Goal: Transaction & Acquisition: Purchase product/service

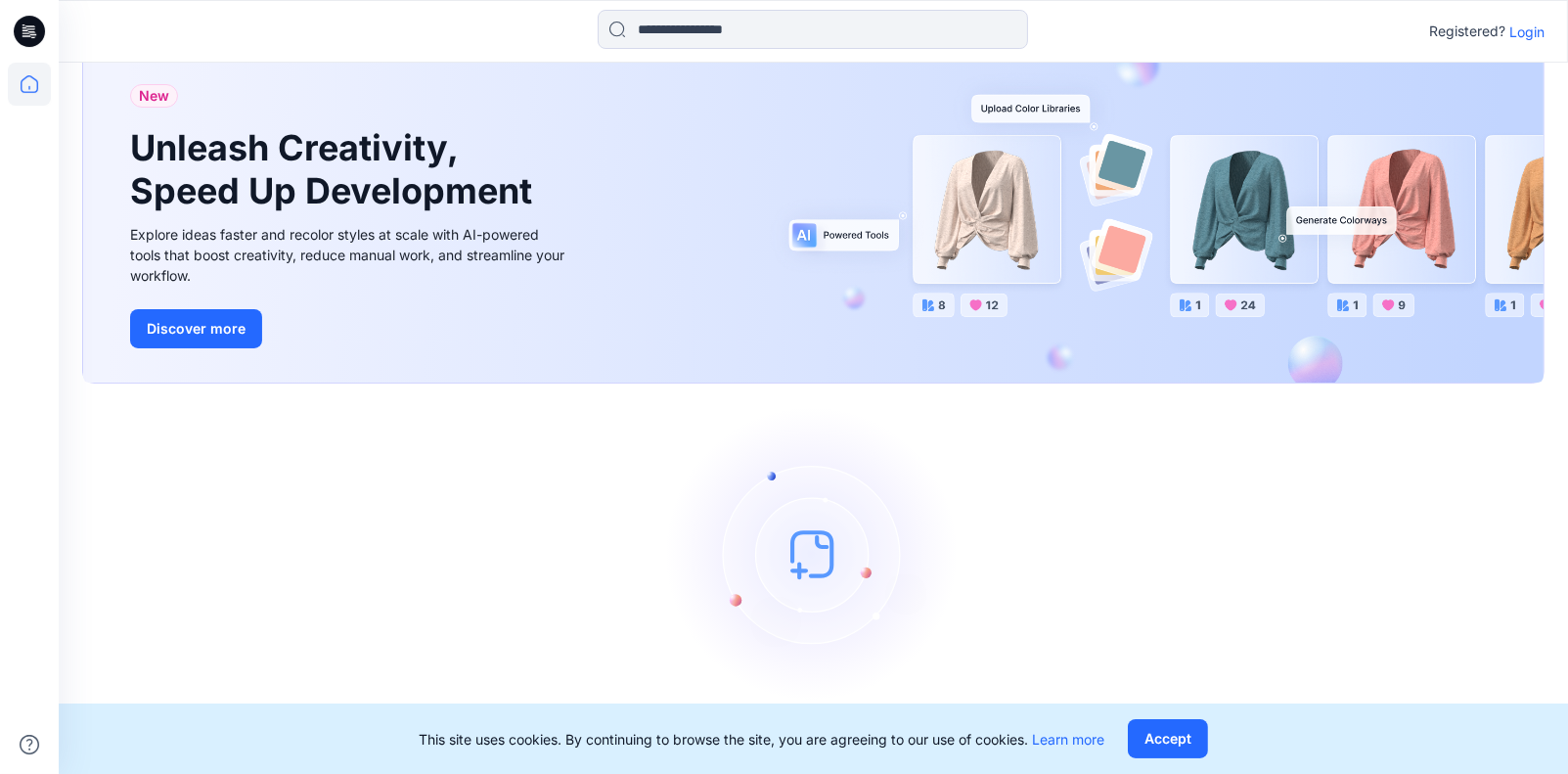
scroll to position [61, 0]
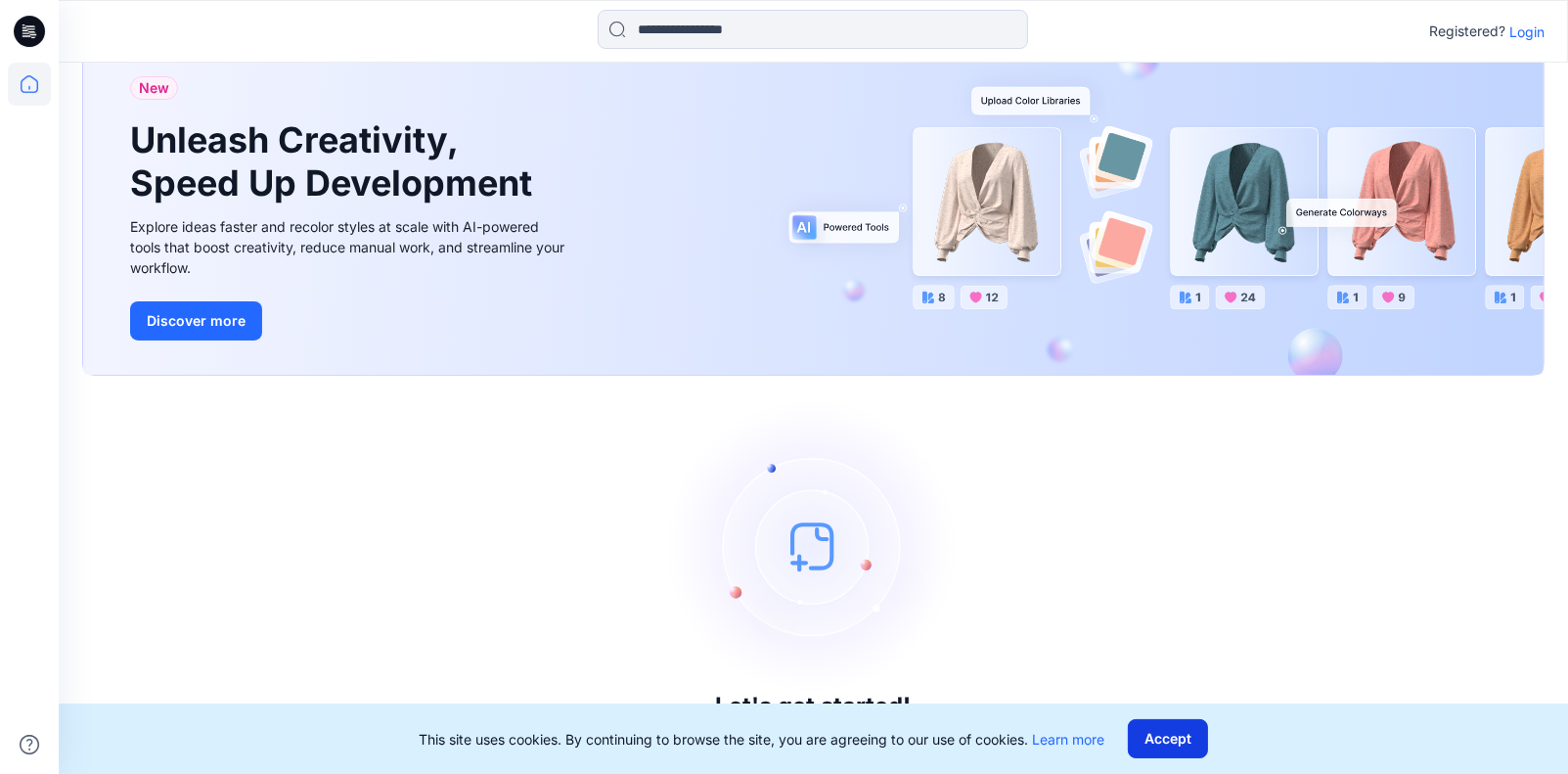
click at [1178, 741] on button "Accept" at bounding box center [1168, 738] width 80 height 39
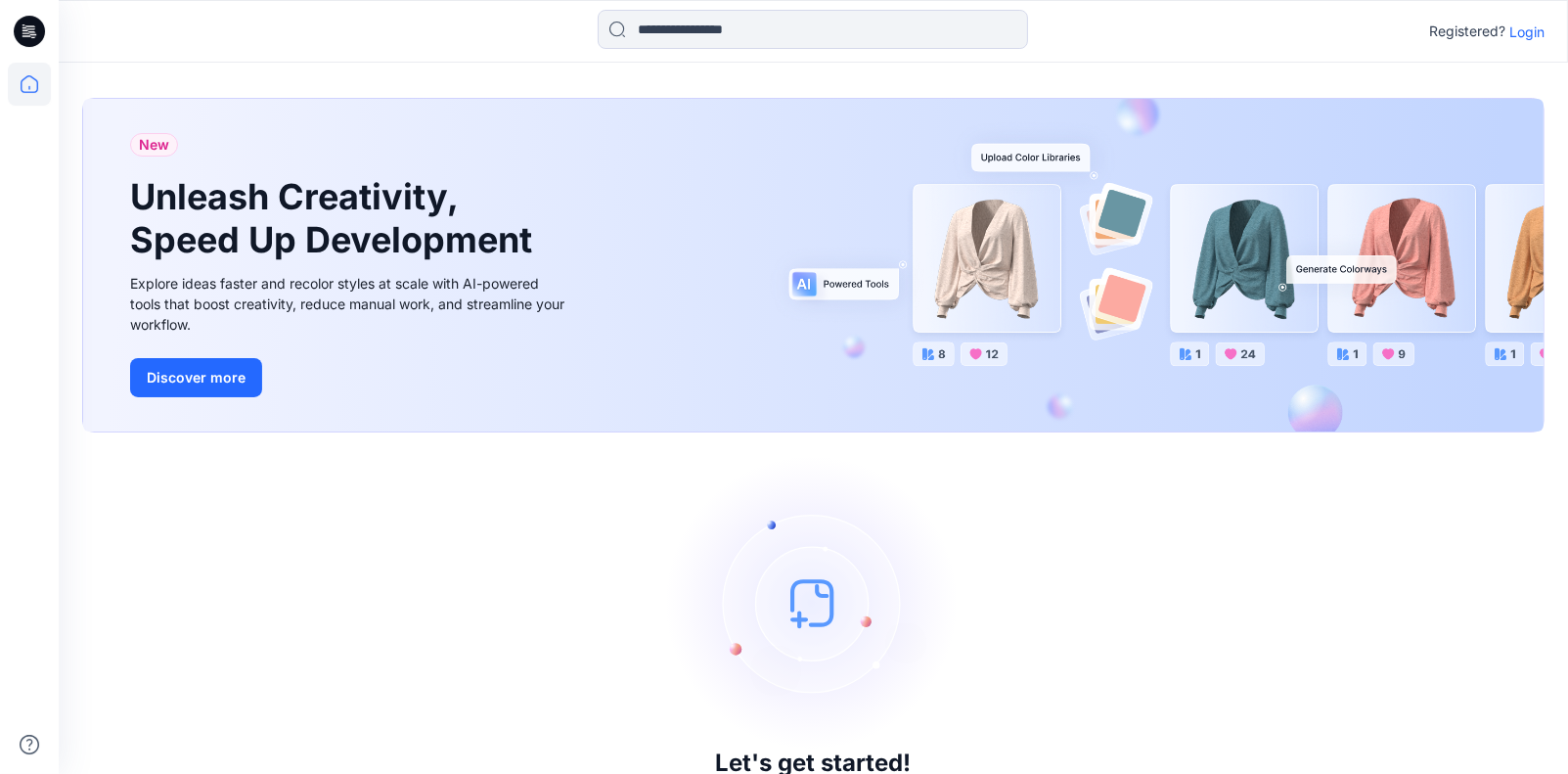
scroll to position [0, 0]
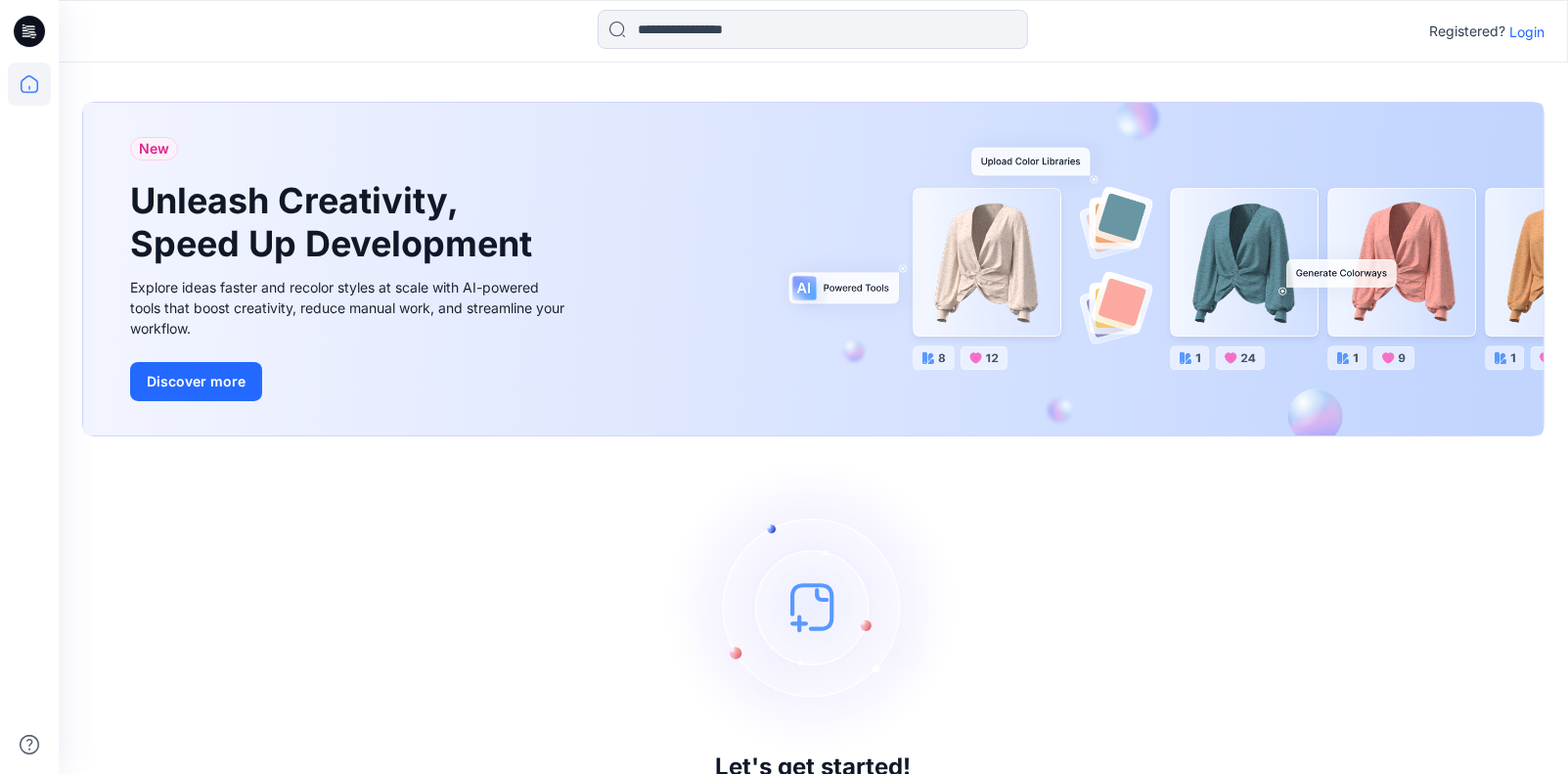
click at [1532, 30] on p "Login" at bounding box center [1526, 32] width 35 height 21
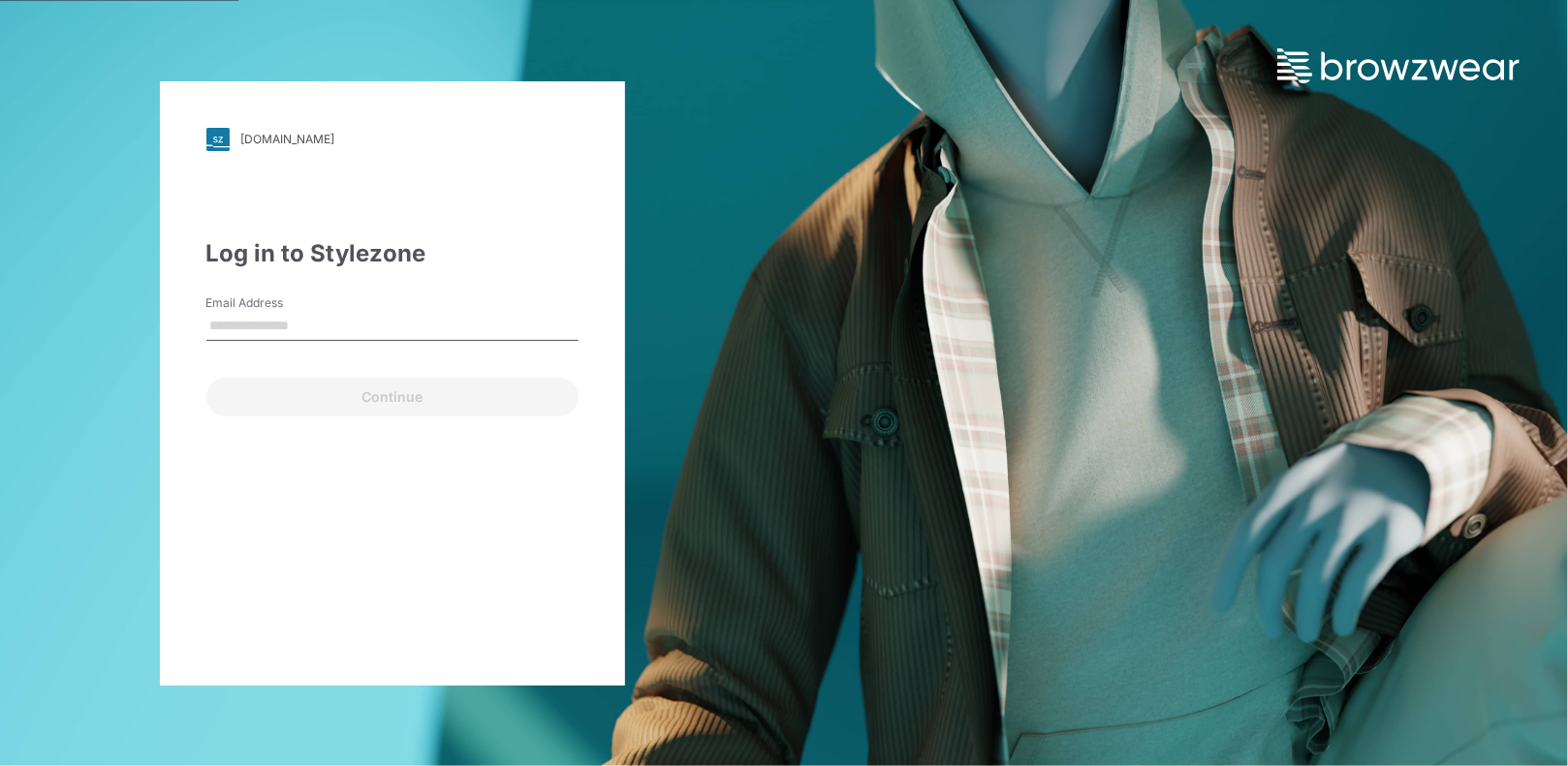
click at [377, 334] on input "Email Address" at bounding box center [392, 326] width 372 height 29
type input "**********"
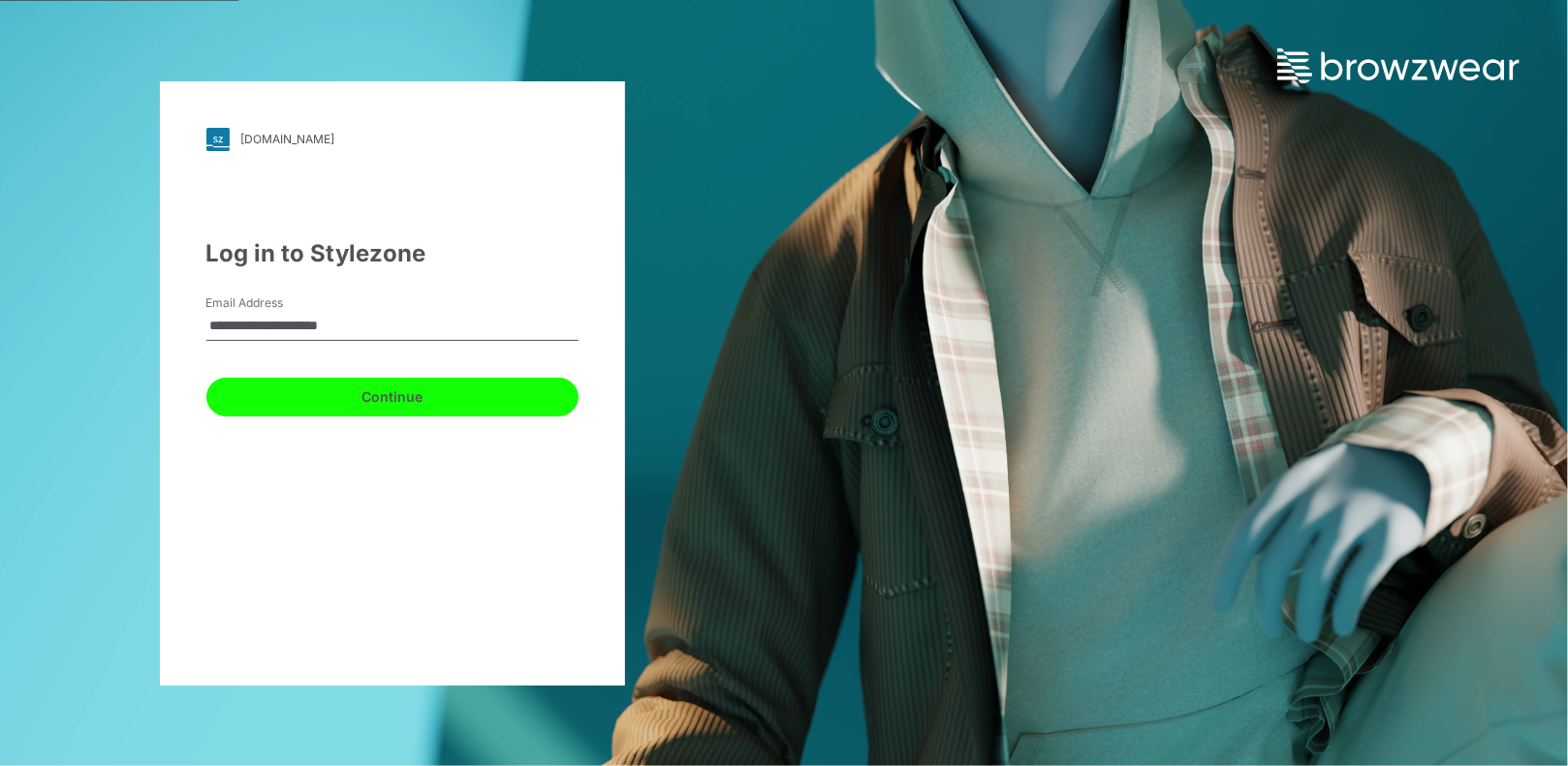
click at [395, 400] on button "Continue" at bounding box center [392, 397] width 372 height 38
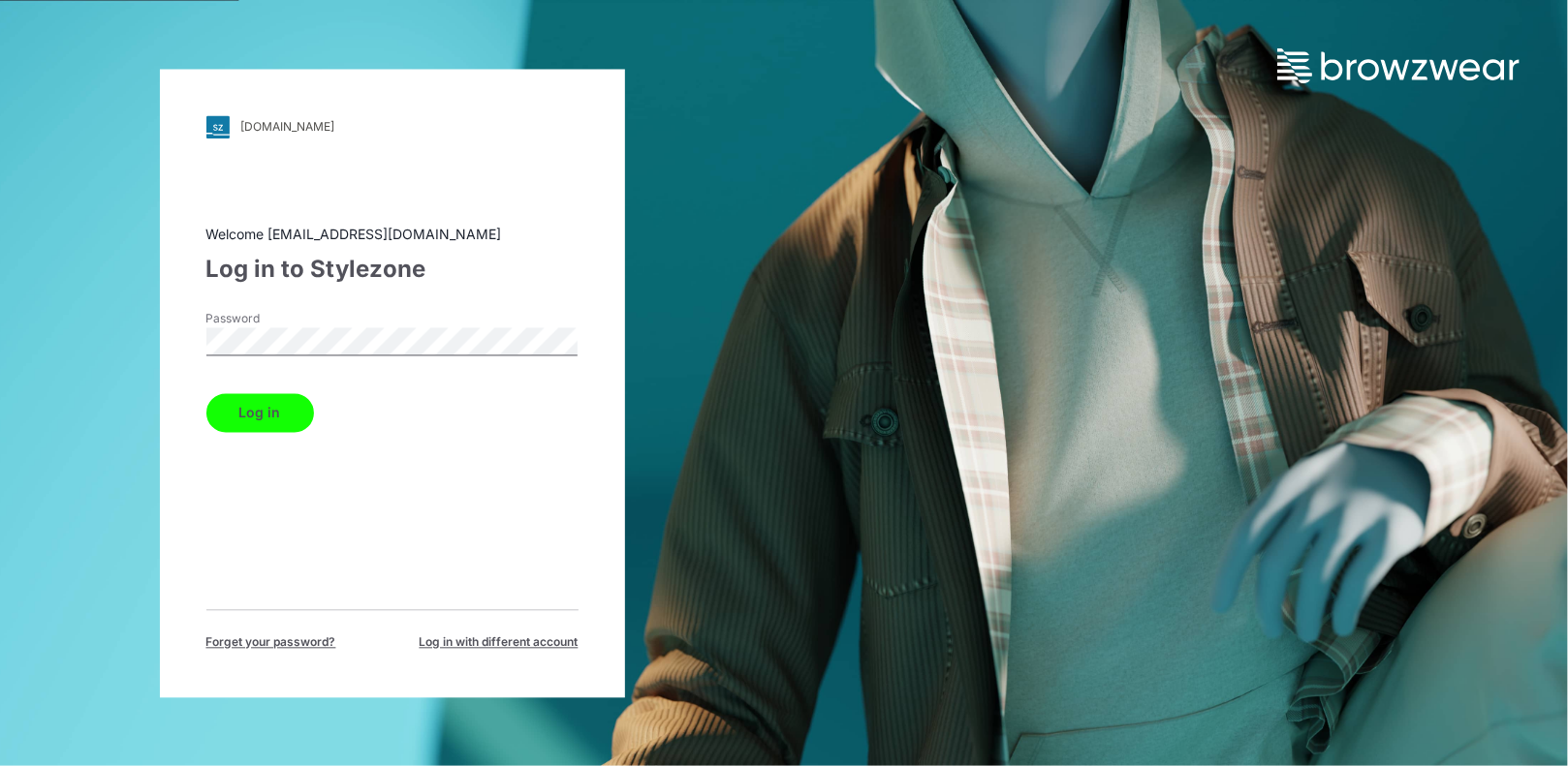
click at [270, 401] on button "Log in" at bounding box center [260, 412] width 108 height 38
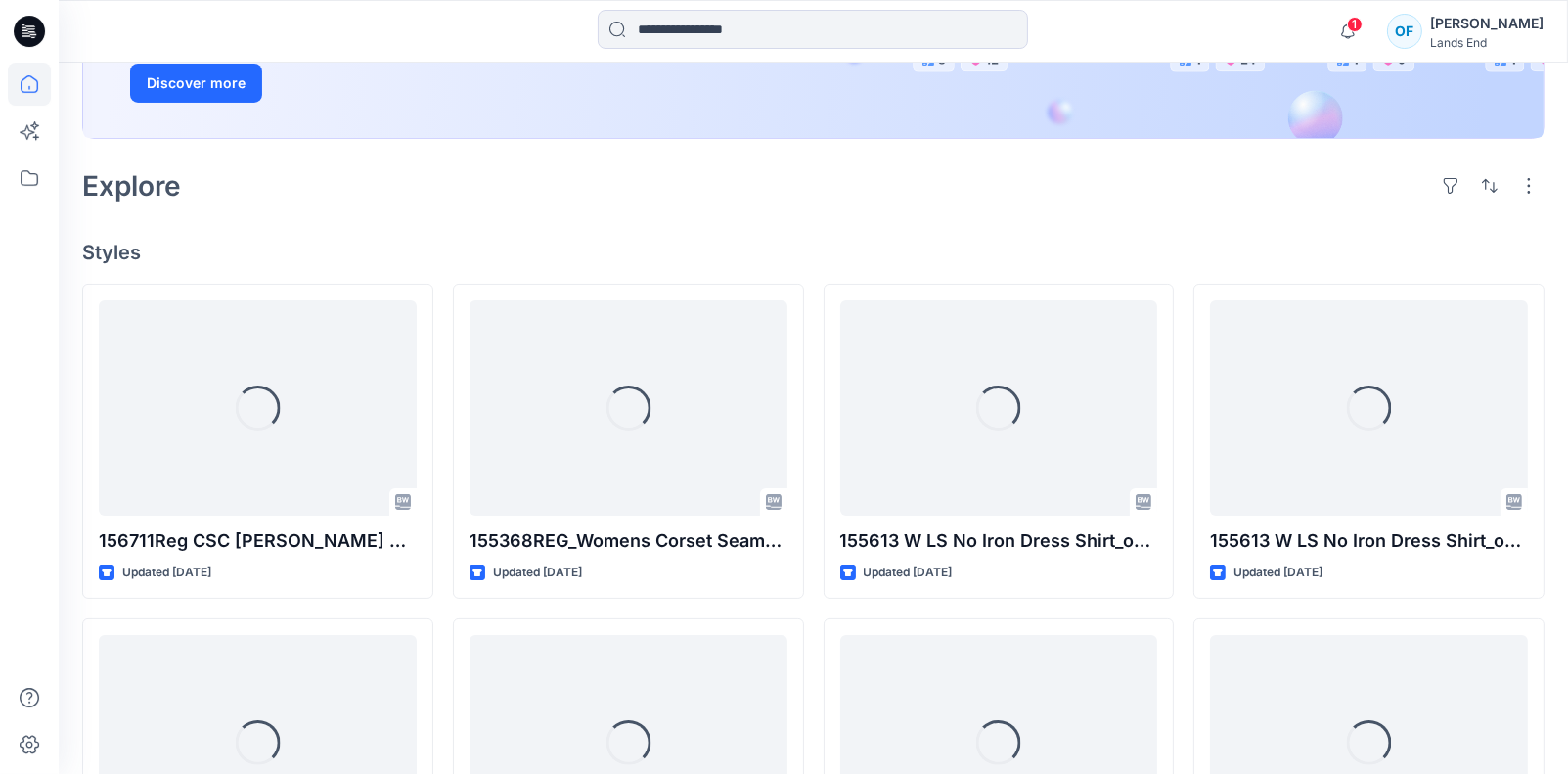
scroll to position [490, 0]
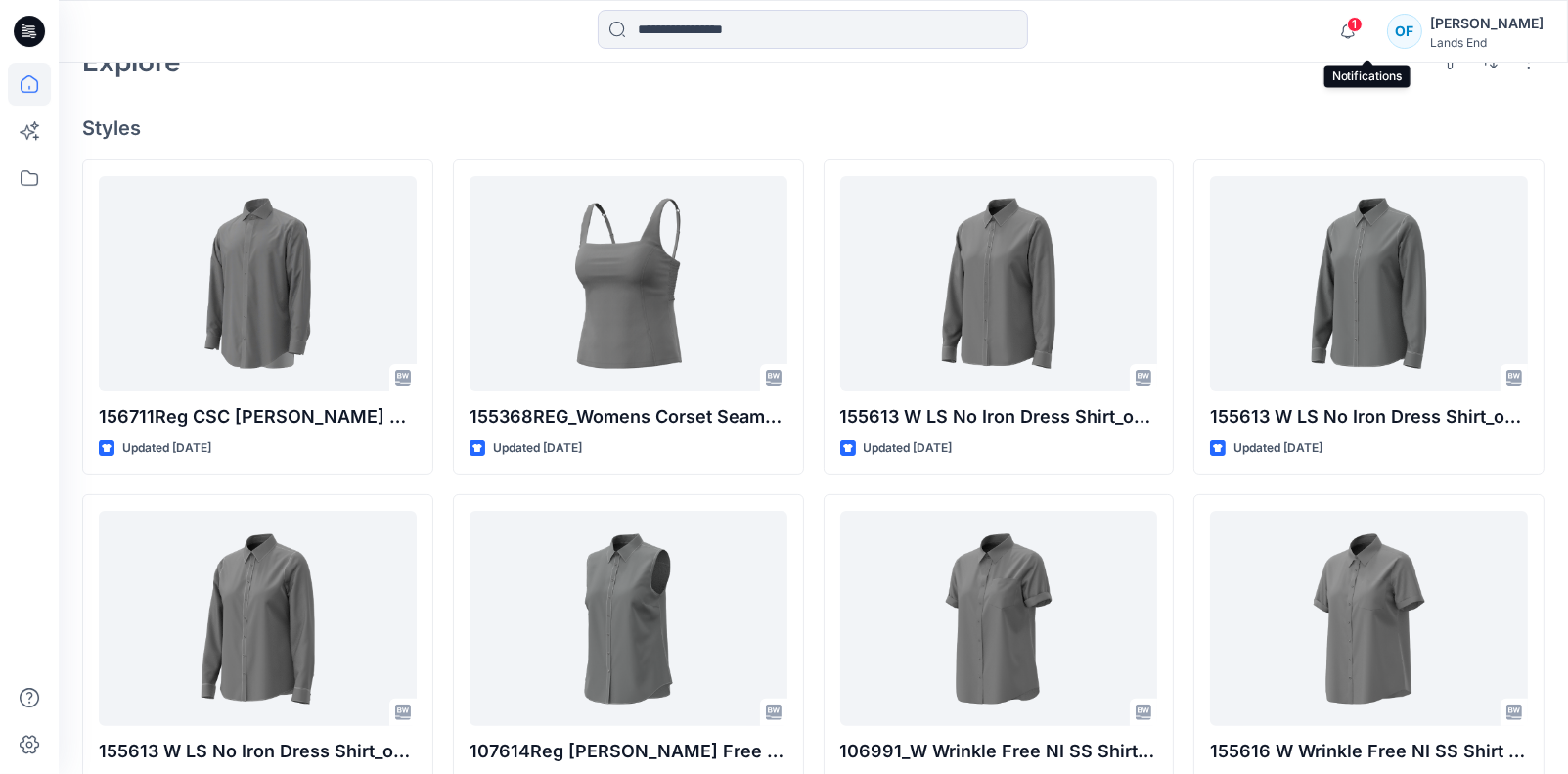
click at [1363, 27] on span "1" at bounding box center [1355, 25] width 16 height 16
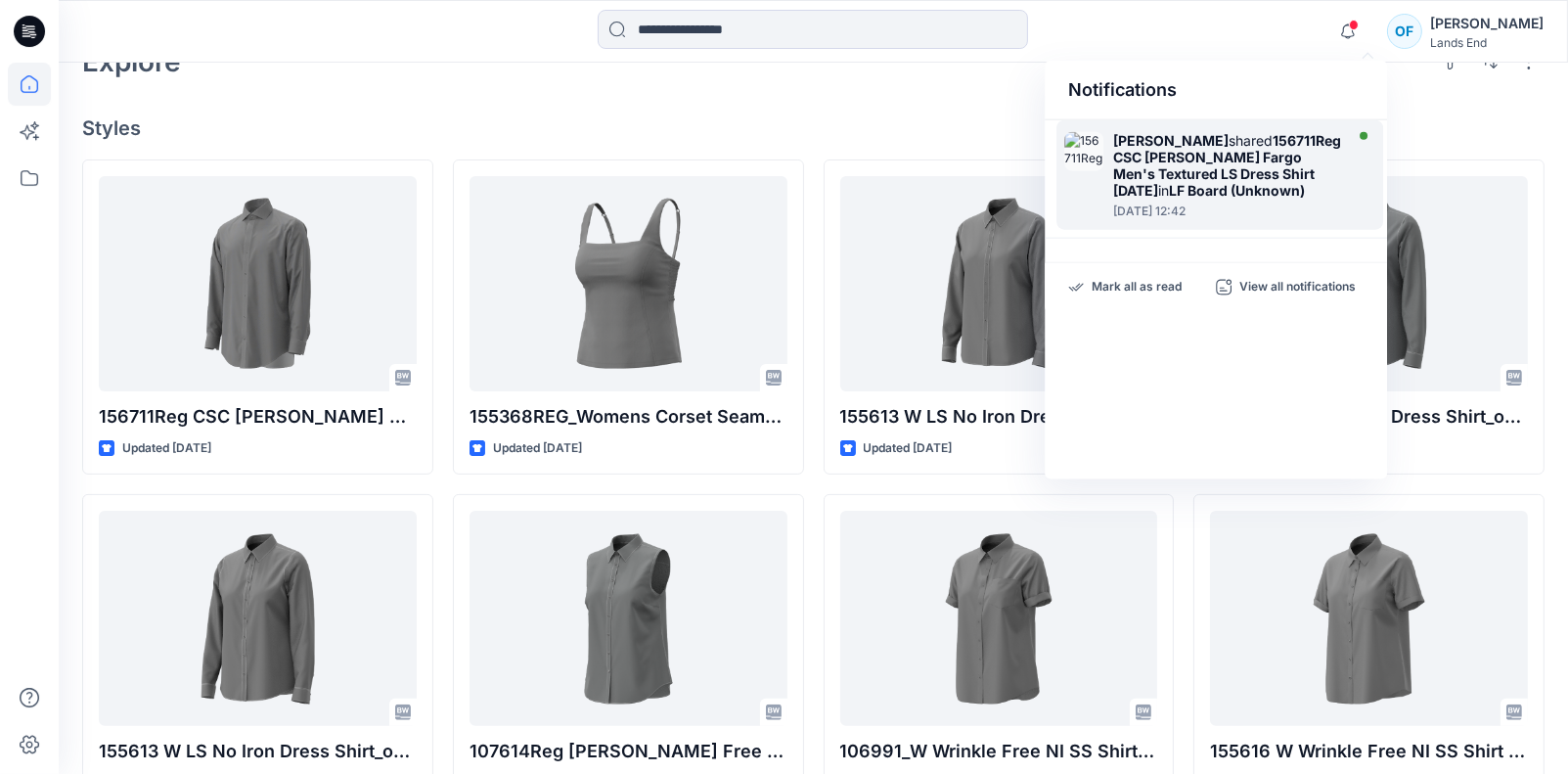
click at [1241, 171] on strong "156711Reg CSC [PERSON_NAME] Fargo Men's Textured LS Dress Shirt [DATE]" at bounding box center [1227, 165] width 228 height 67
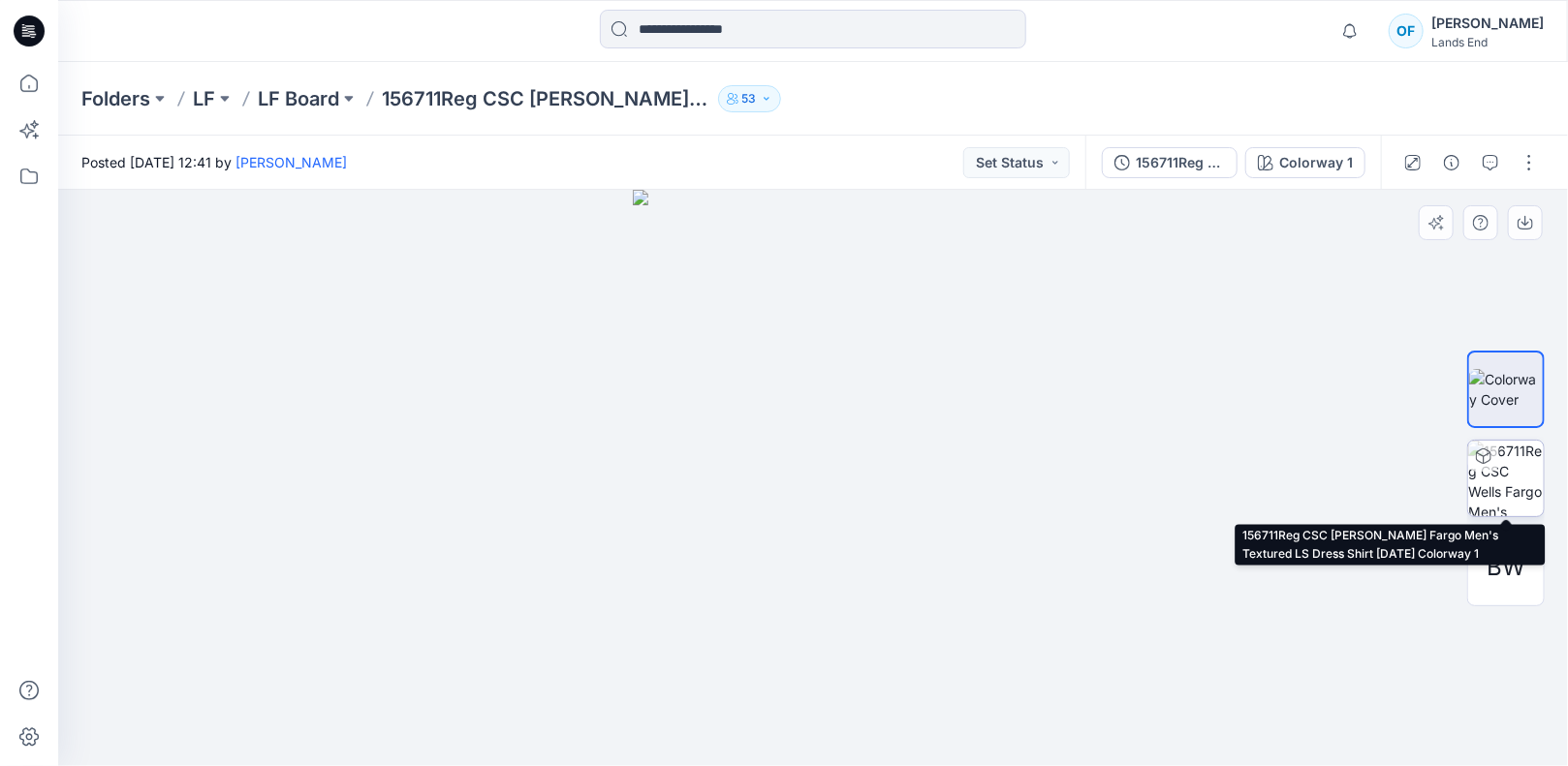
click at [1499, 475] on img at bounding box center [1506, 479] width 76 height 76
